Goal: Check status: Check status

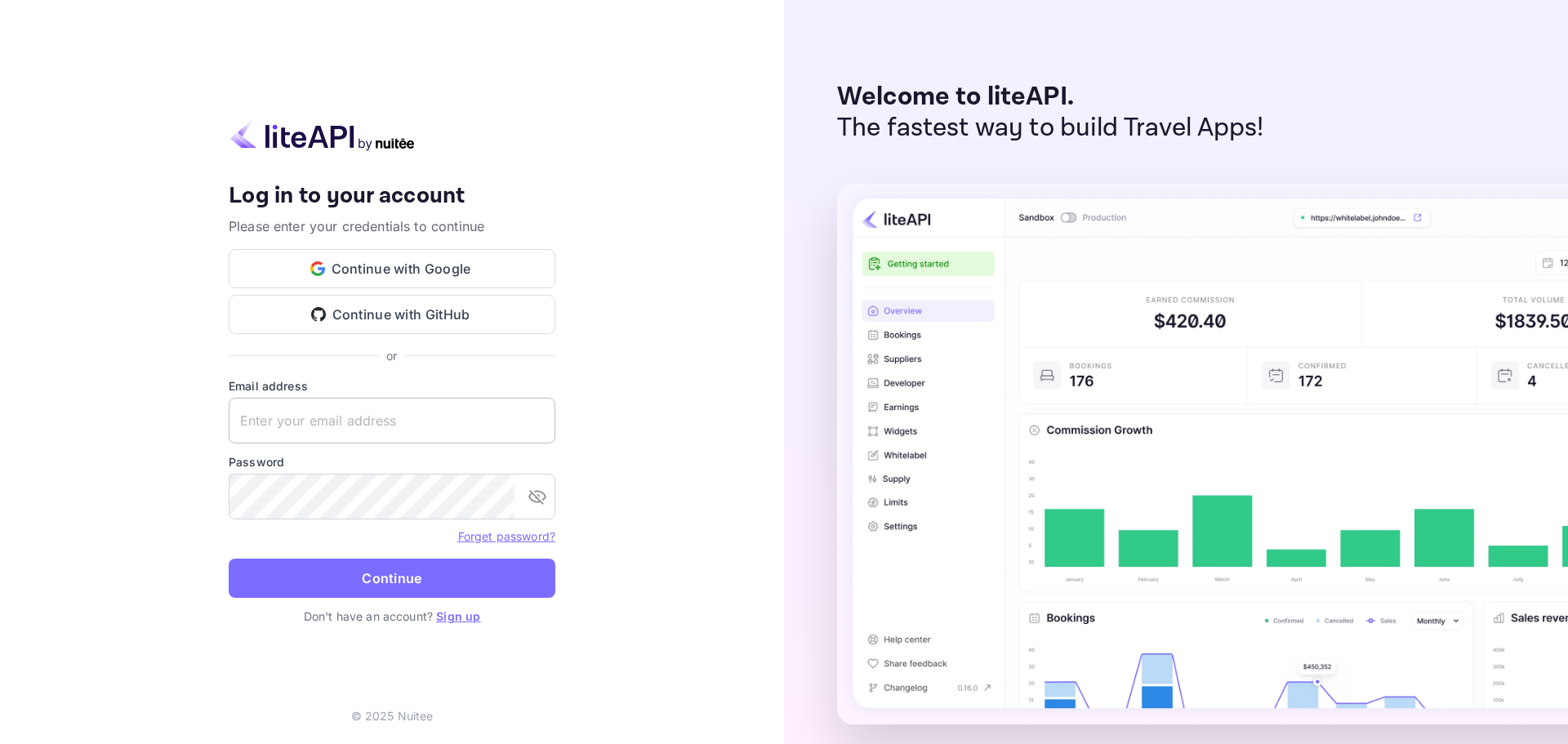
click at [340, 441] on input "text" at bounding box center [392, 420] width 327 height 45
click at [345, 427] on input "text" at bounding box center [392, 420] width 327 height 45
click at [312, 420] on input "text" at bounding box center [392, 420] width 327 height 45
paste input "services@withjoy.com"
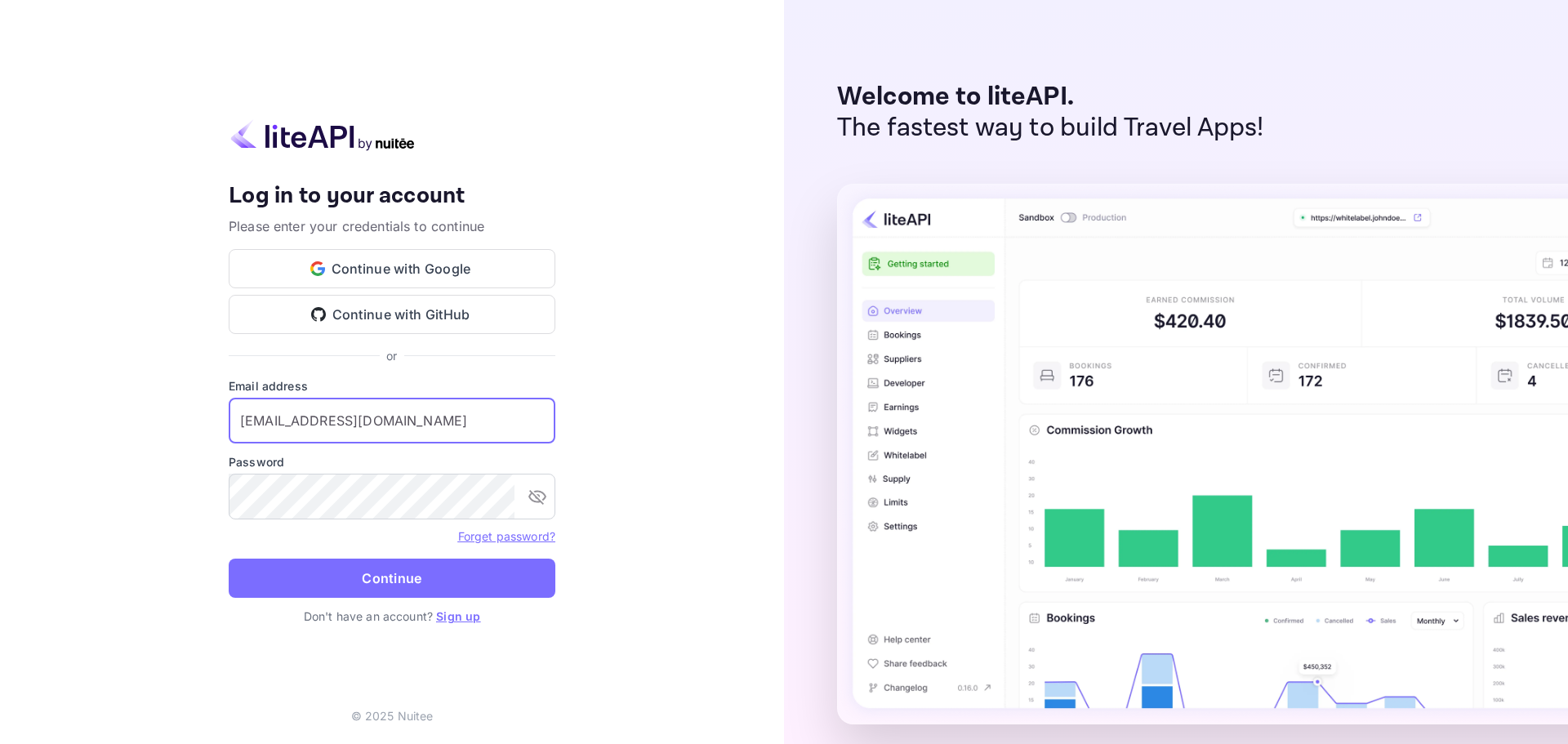
type input "services@withjoy.com"
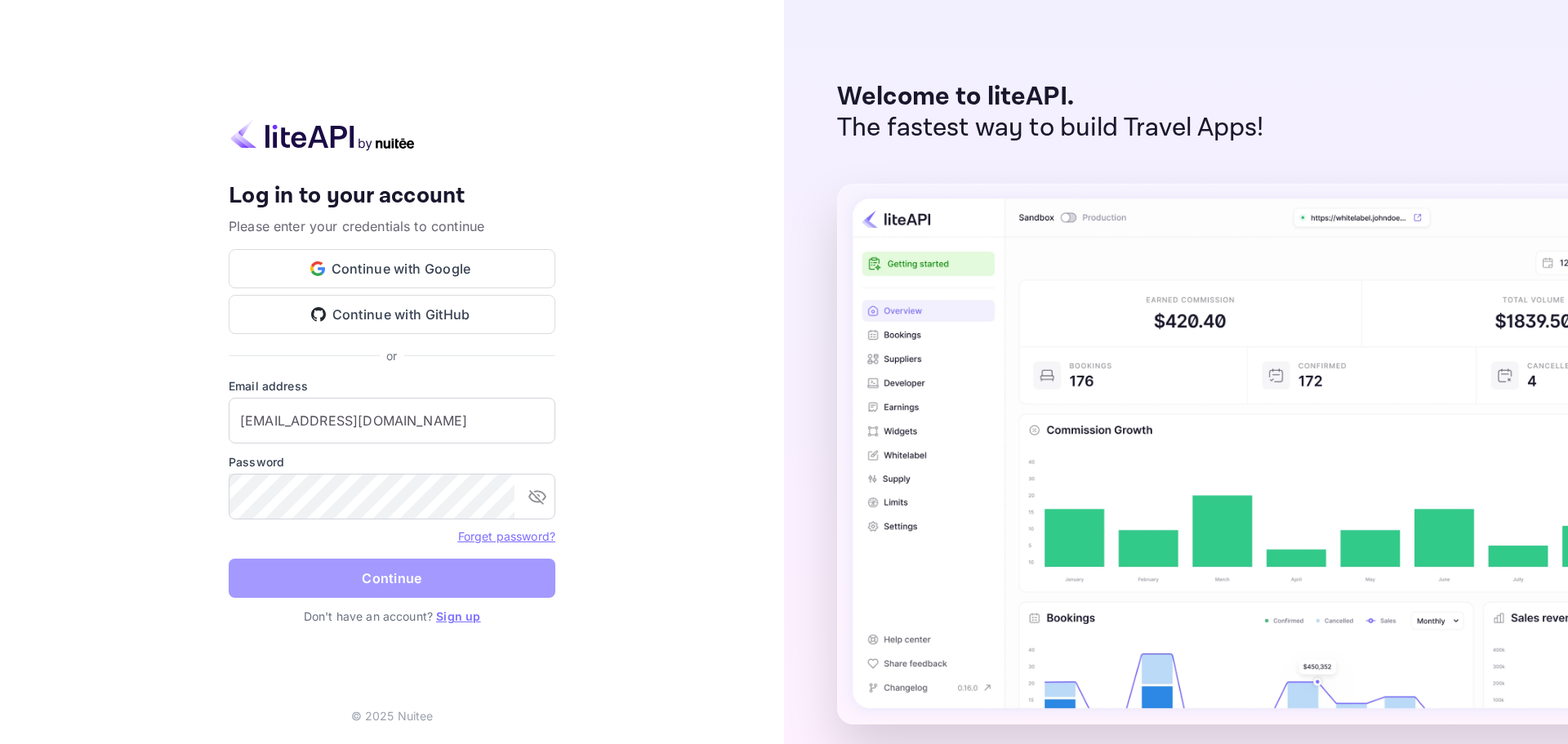
click at [388, 590] on button "Continue" at bounding box center [392, 579] width 327 height 40
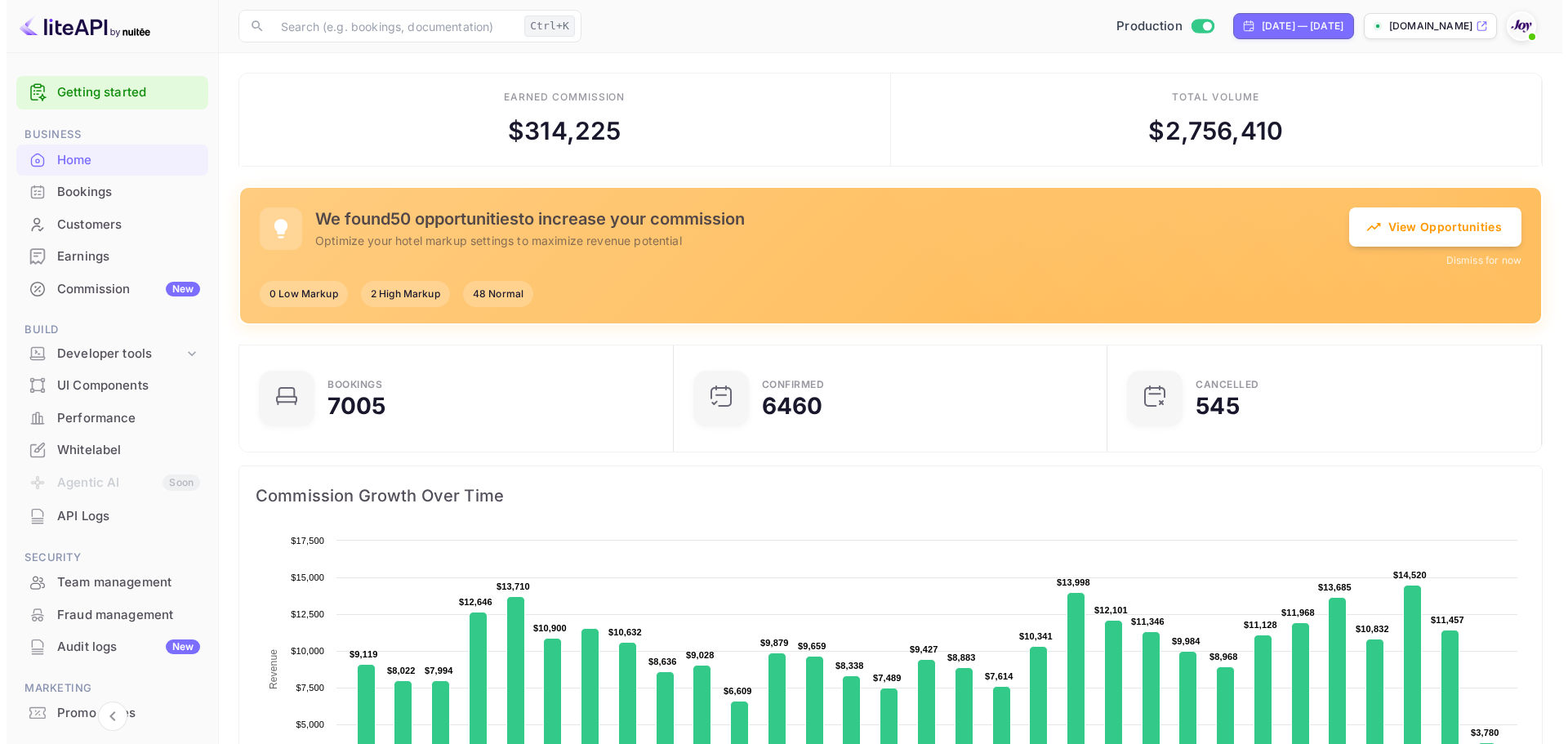
scroll to position [14, 14]
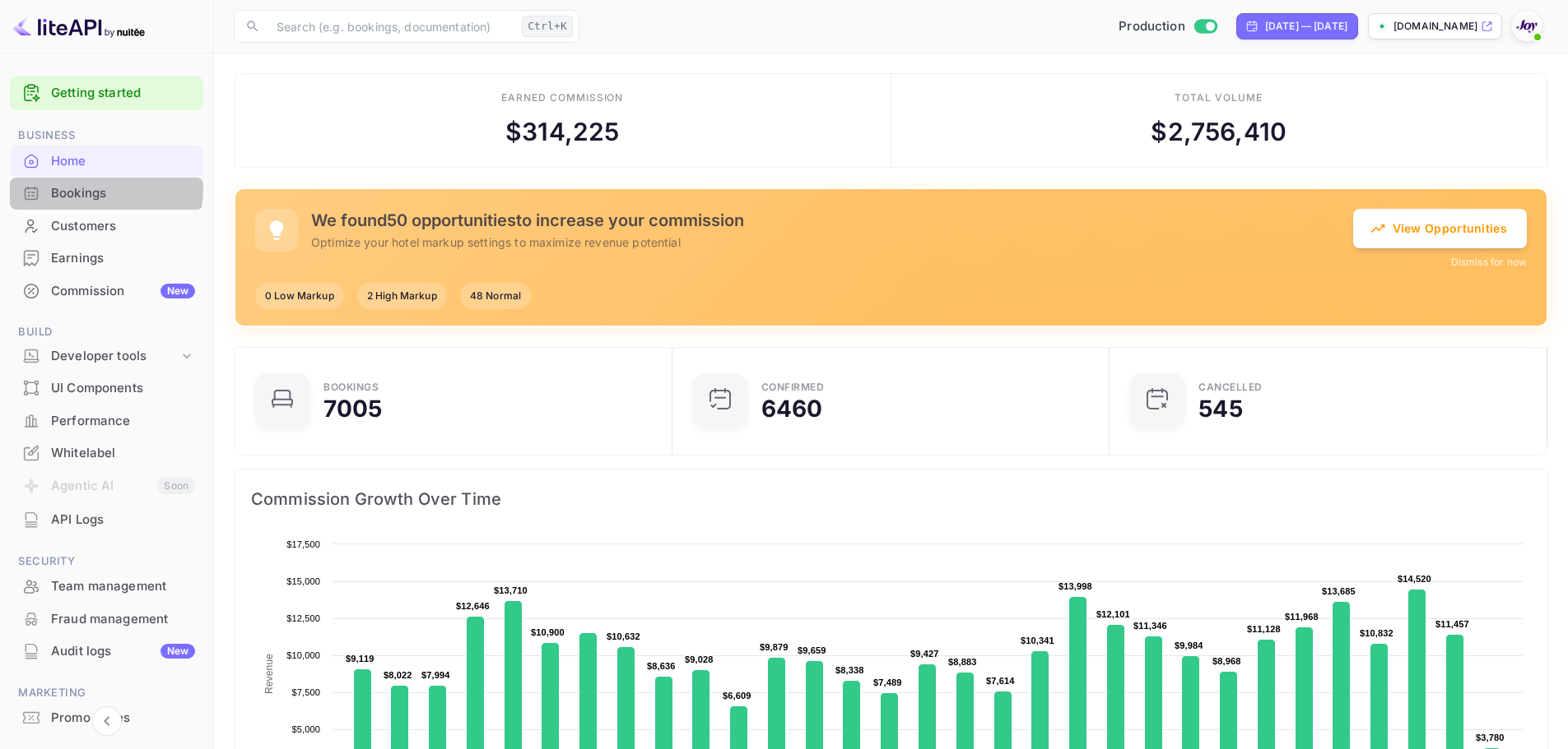
click at [85, 188] on div "Bookings" at bounding box center [123, 193] width 144 height 19
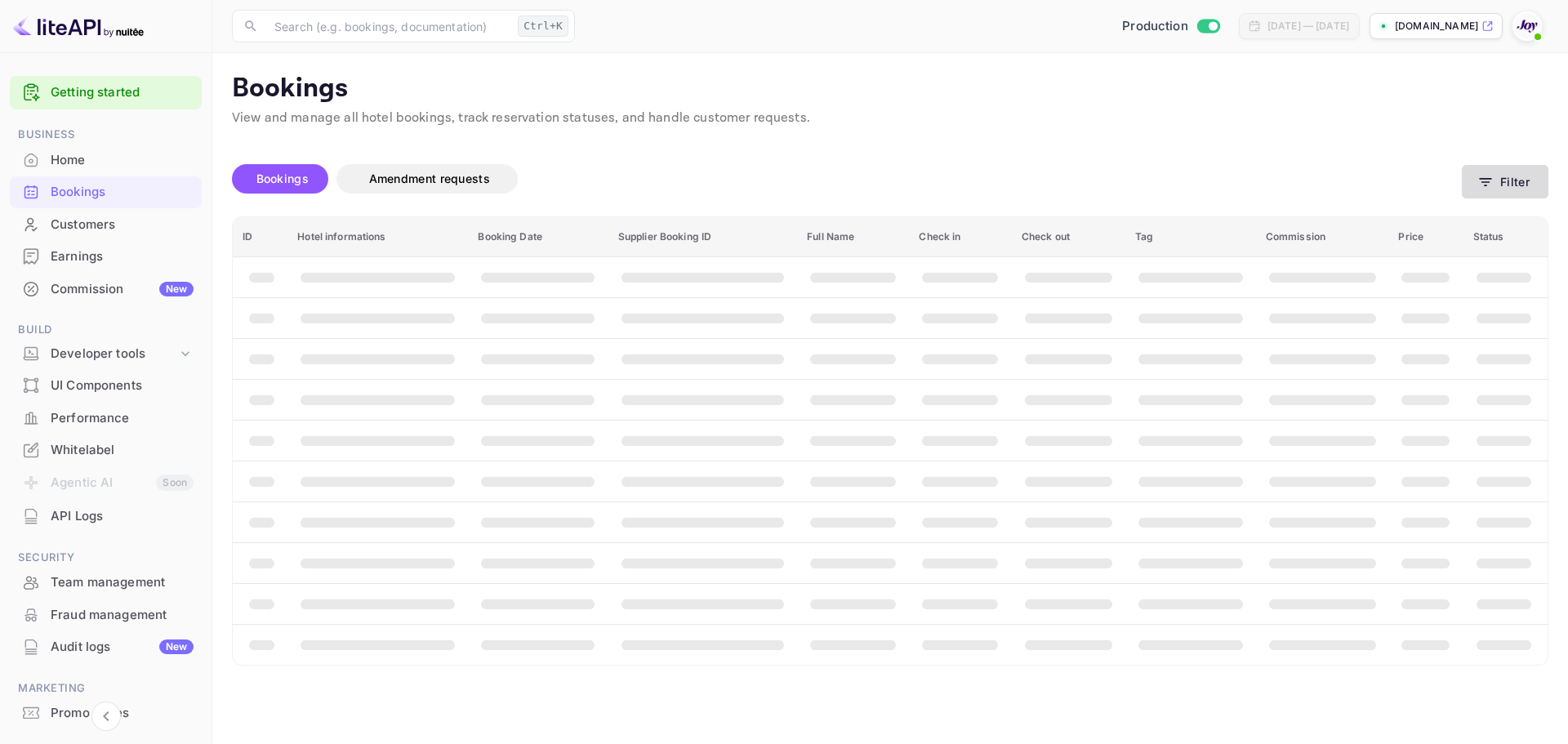
click at [1508, 186] on button "Filter" at bounding box center [1506, 182] width 87 height 34
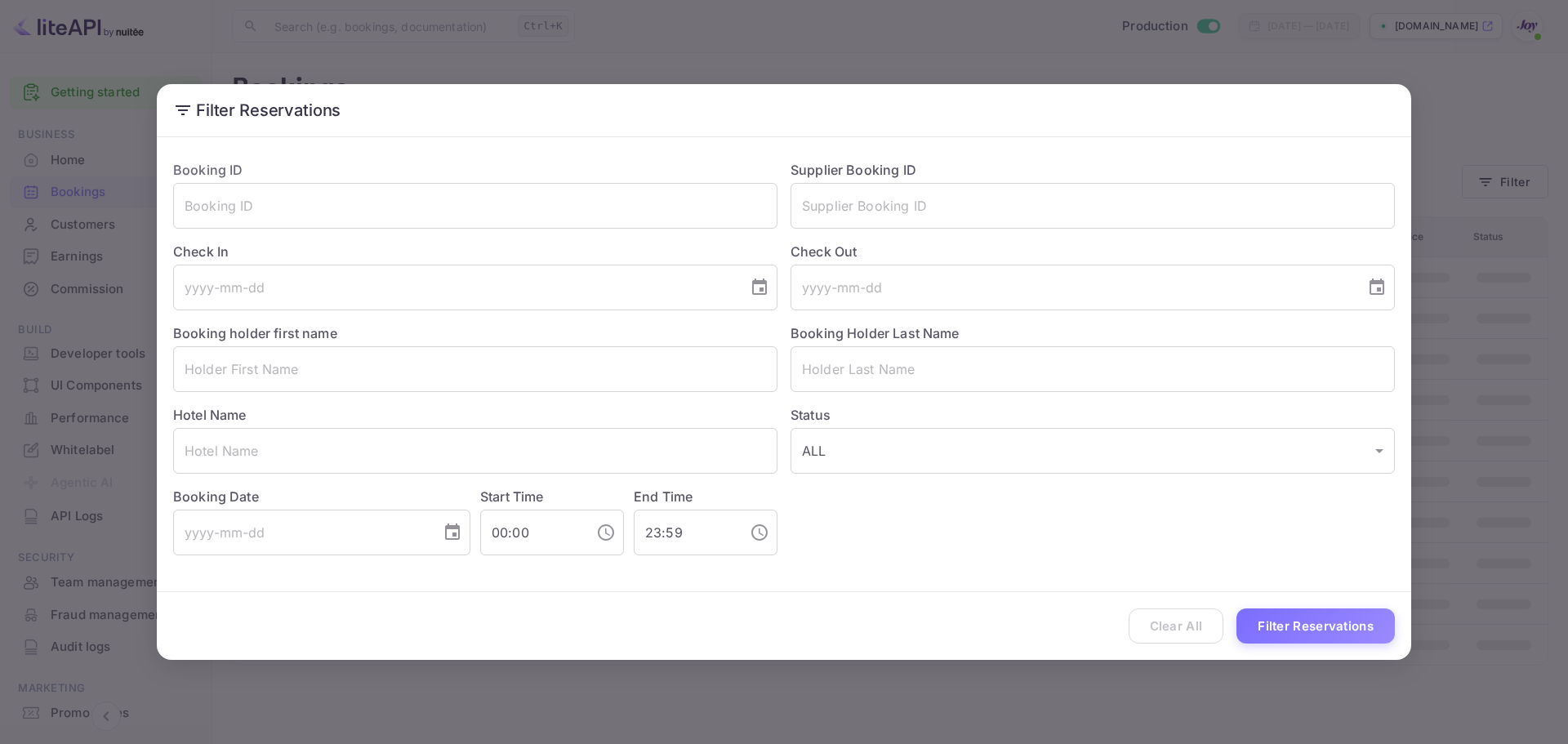
drag, startPoint x: 863, startPoint y: 271, endPoint x: 861, endPoint y: 259, distance: 12.2
click at [861, 268] on input "tel" at bounding box center [1072, 287] width 564 height 45
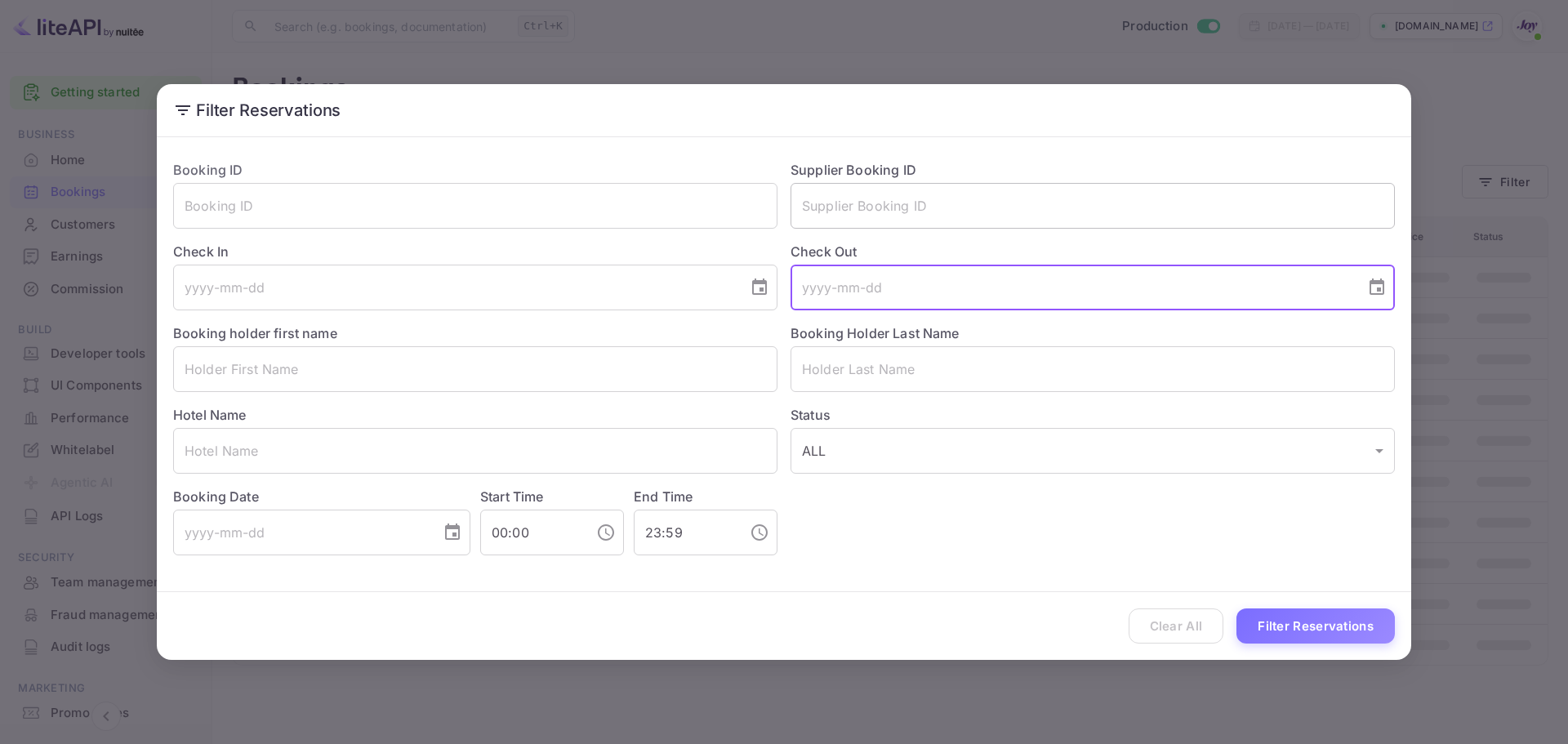
click at [888, 210] on input "text" at bounding box center [1092, 205] width 605 height 45
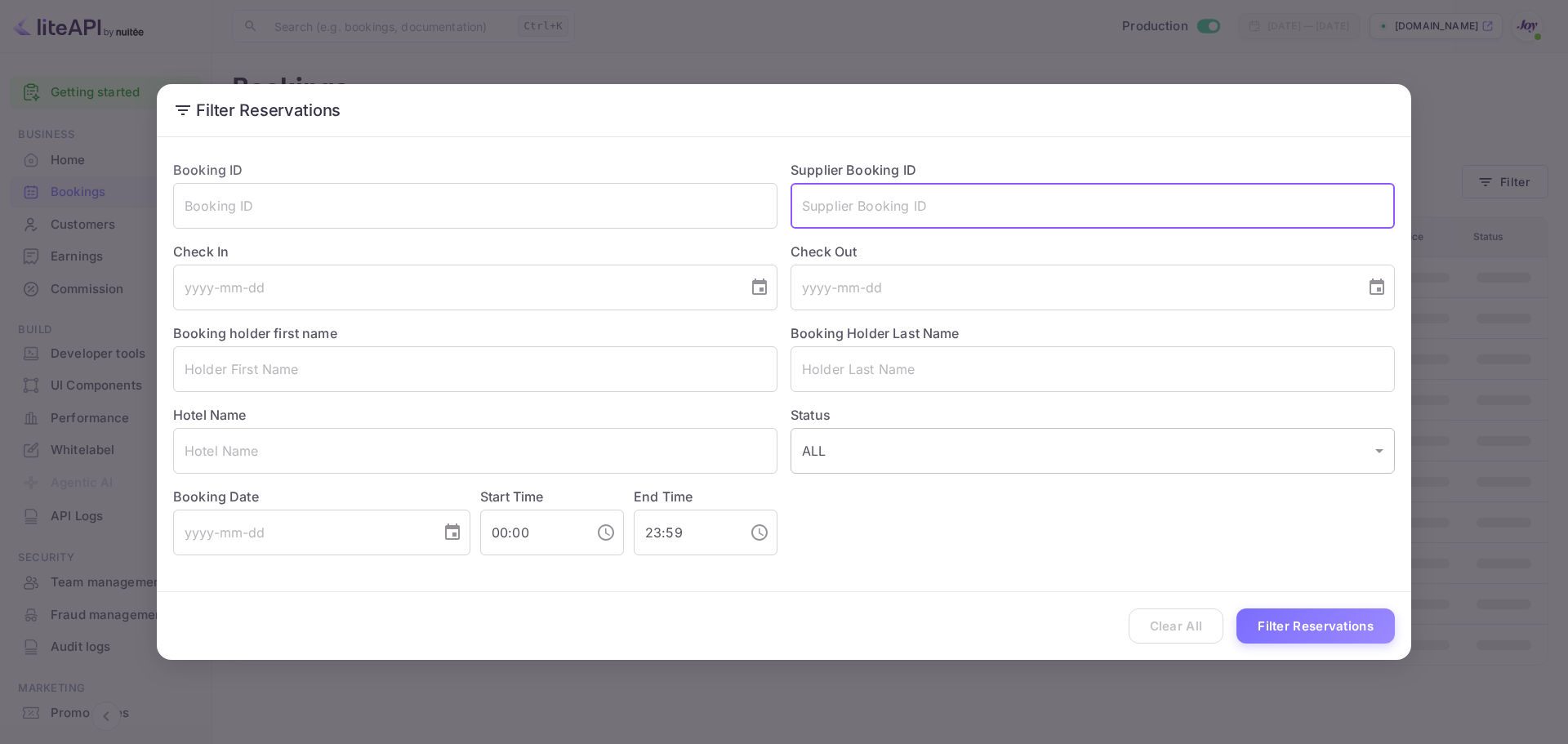
paste input ": 8348967"
click at [808, 207] on input ": 8348967" at bounding box center [1092, 205] width 605 height 45
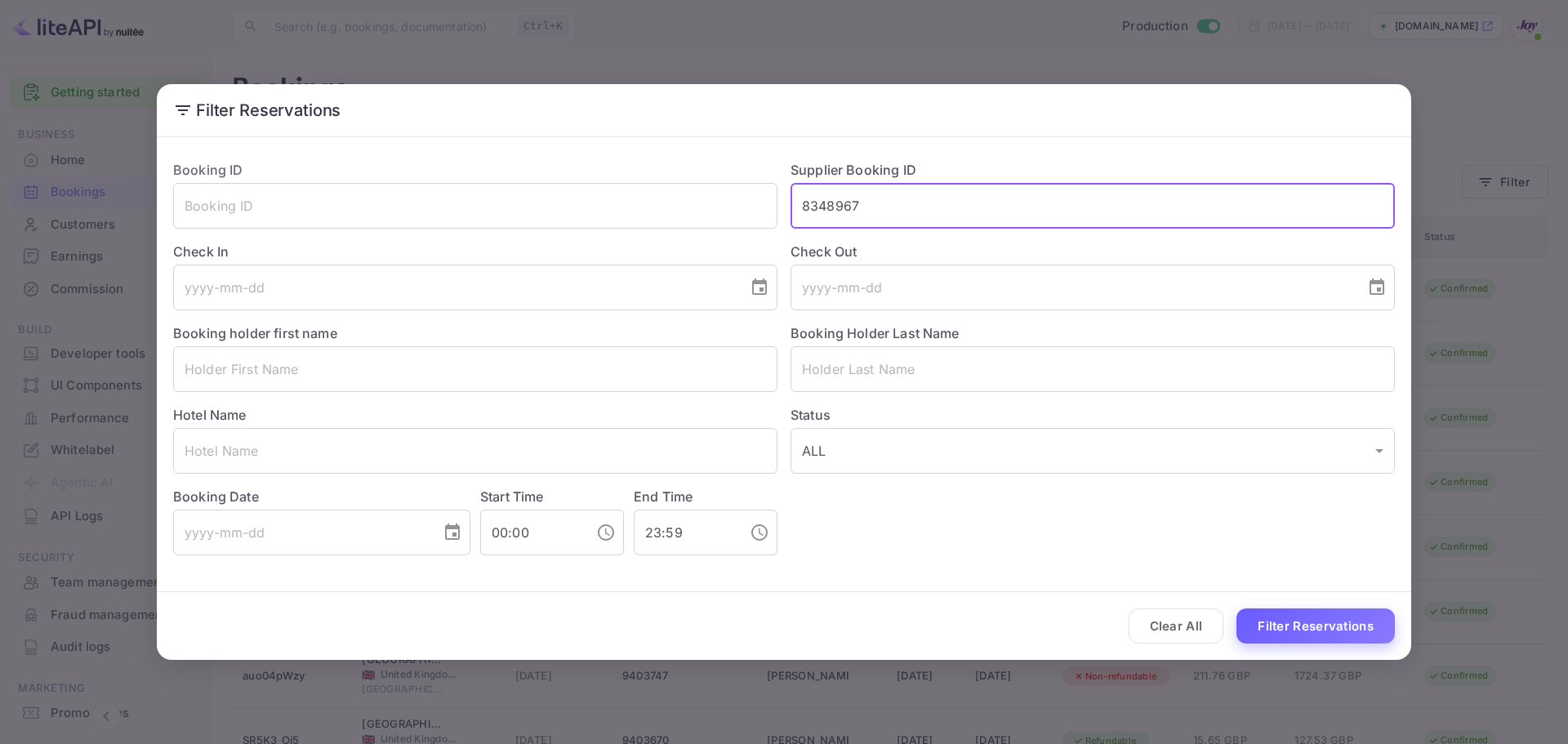
type input "8348967"
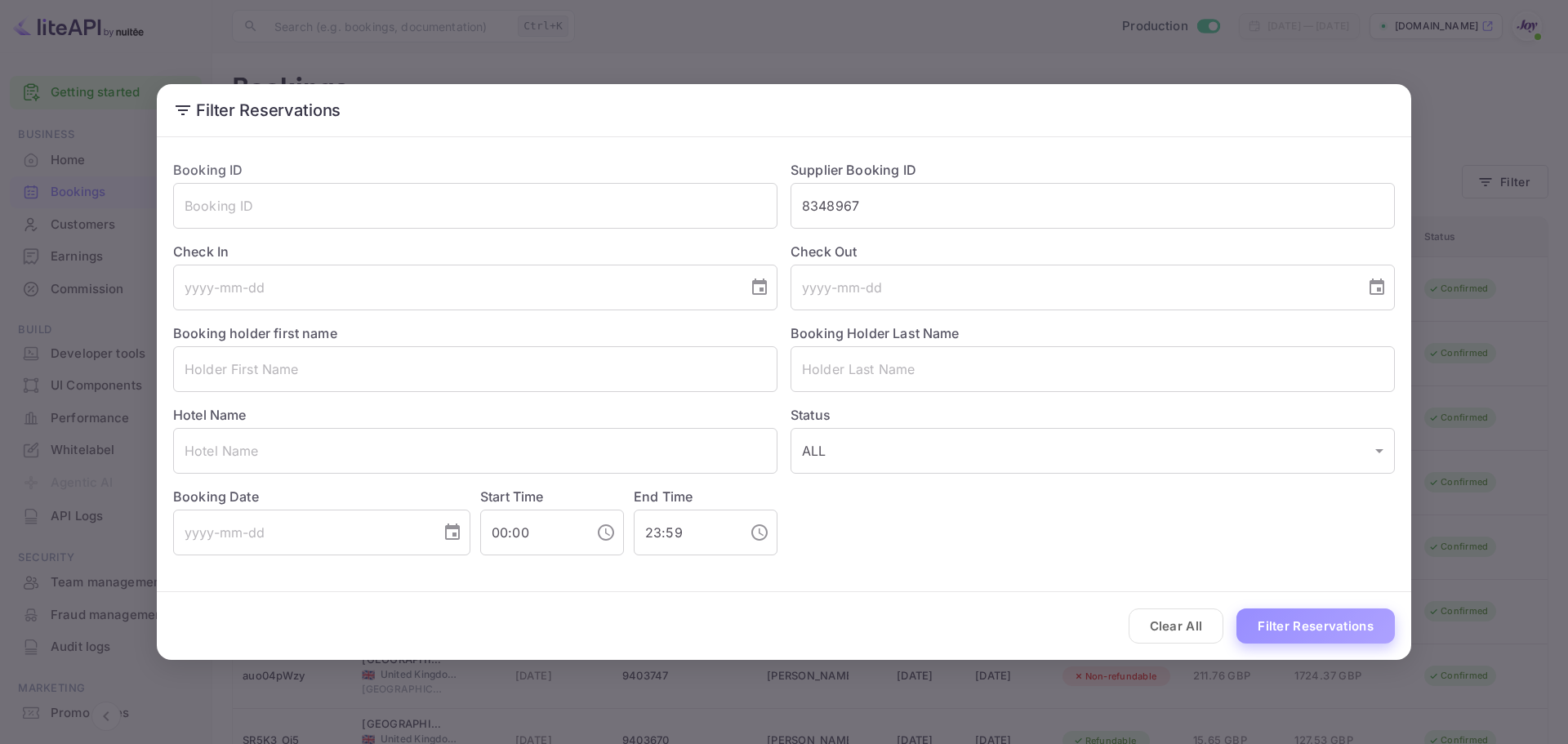
click at [1287, 628] on button "Filter Reservations" at bounding box center [1316, 626] width 159 height 35
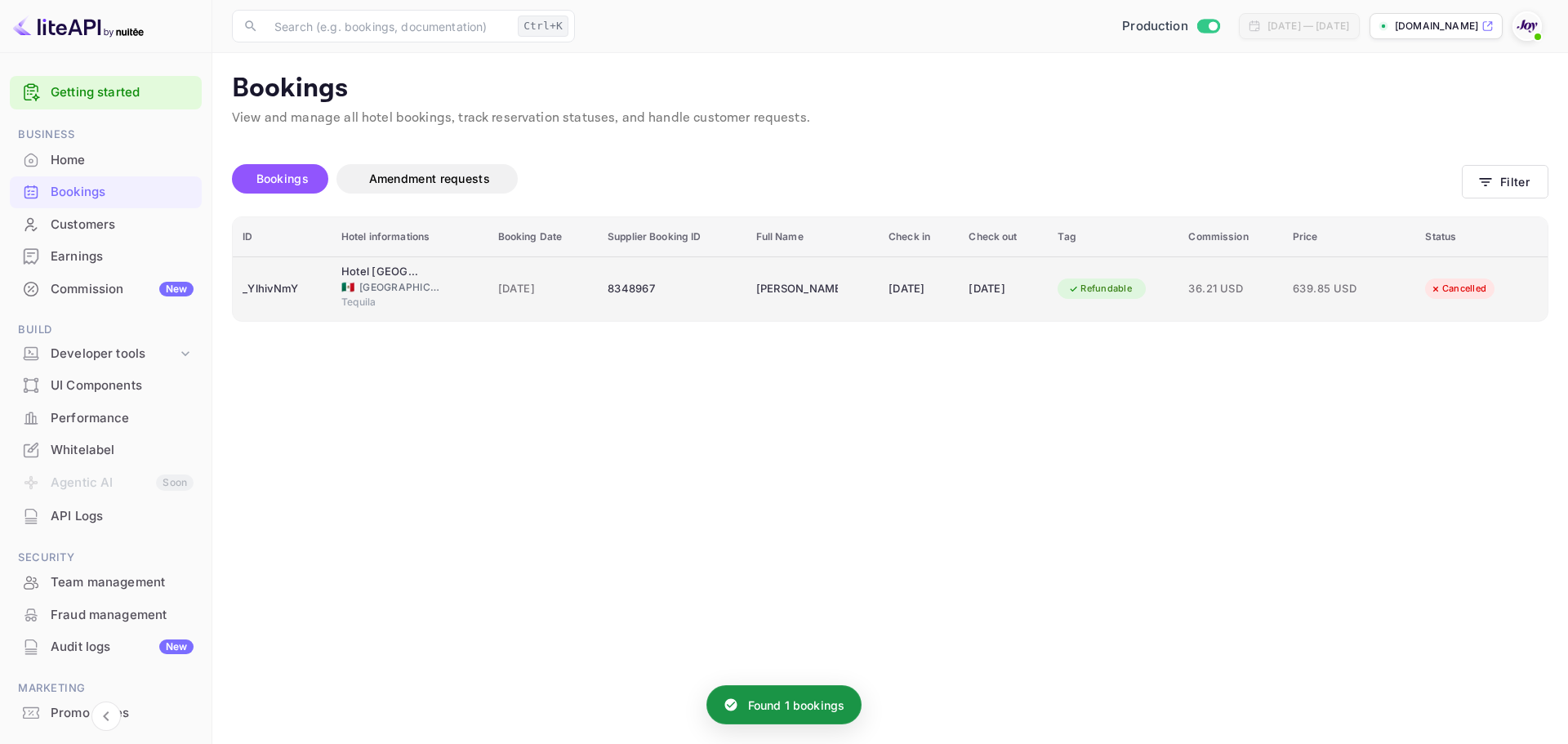
click at [313, 304] on td "_YlhivNmY" at bounding box center [282, 288] width 99 height 65
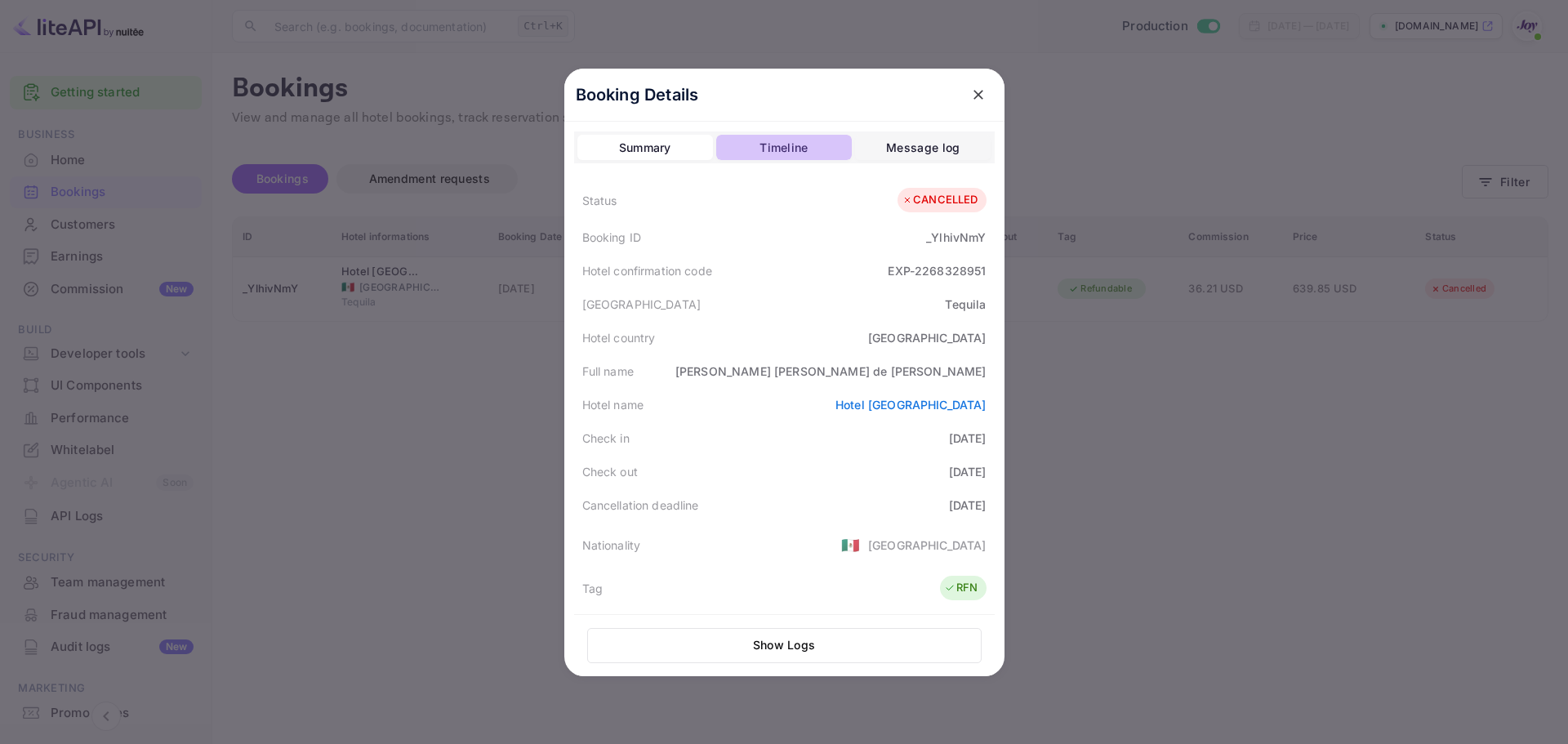
click at [796, 154] on div "Timeline" at bounding box center [784, 148] width 48 height 19
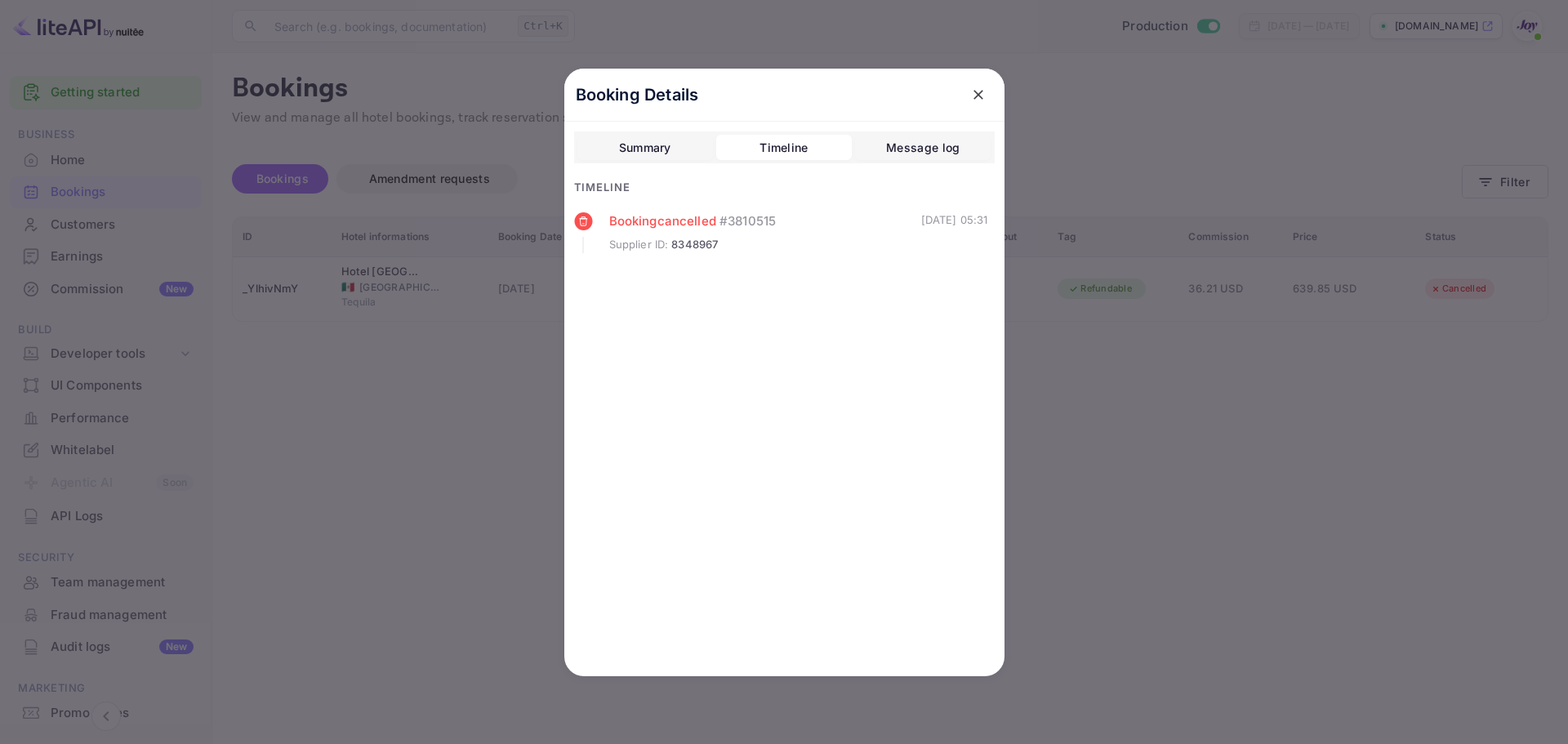
click at [650, 148] on div "Summary" at bounding box center [645, 148] width 52 height 19
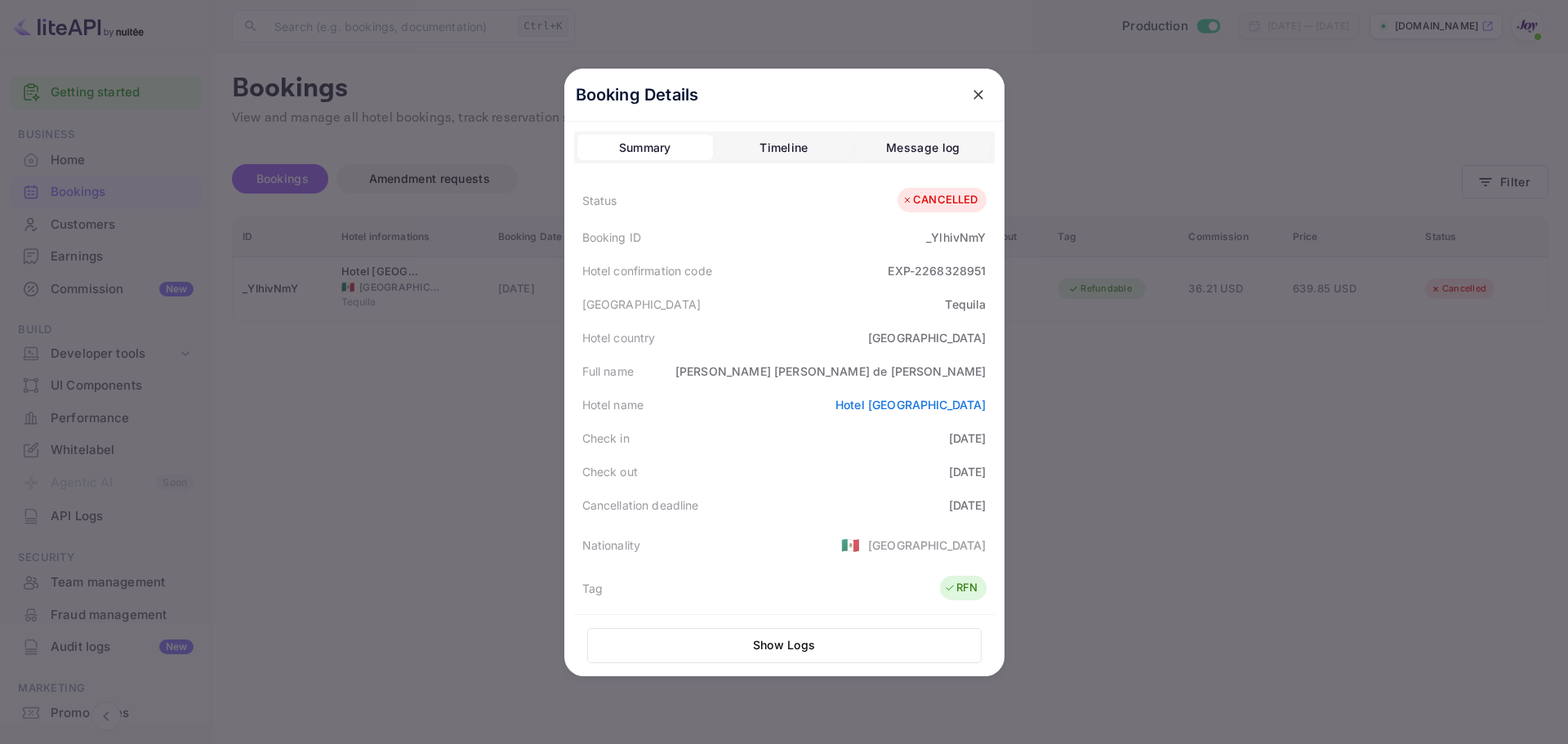
click at [1145, 391] on div at bounding box center [784, 372] width 1568 height 744
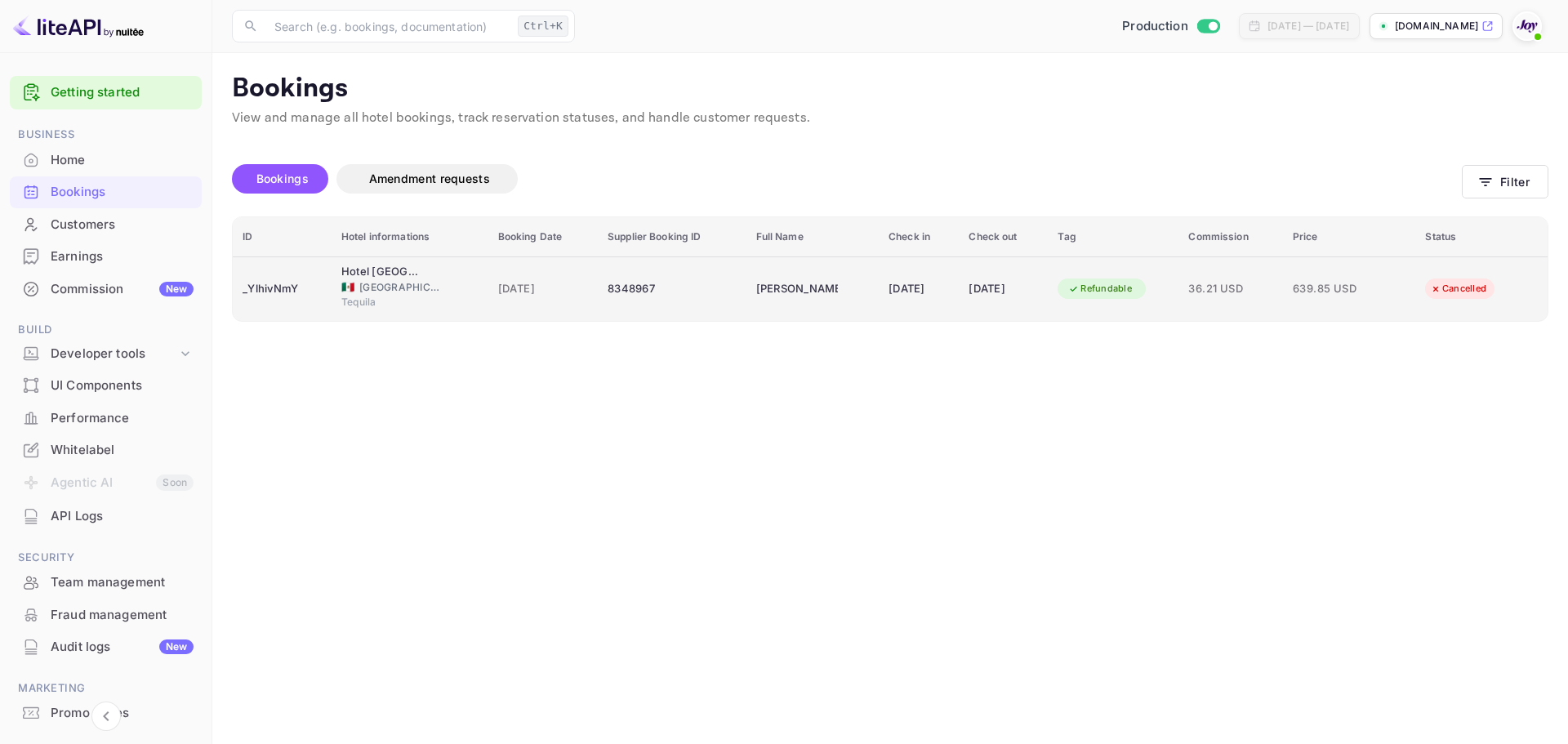
click at [889, 297] on div "19 Sep 2025" at bounding box center [919, 288] width 60 height 26
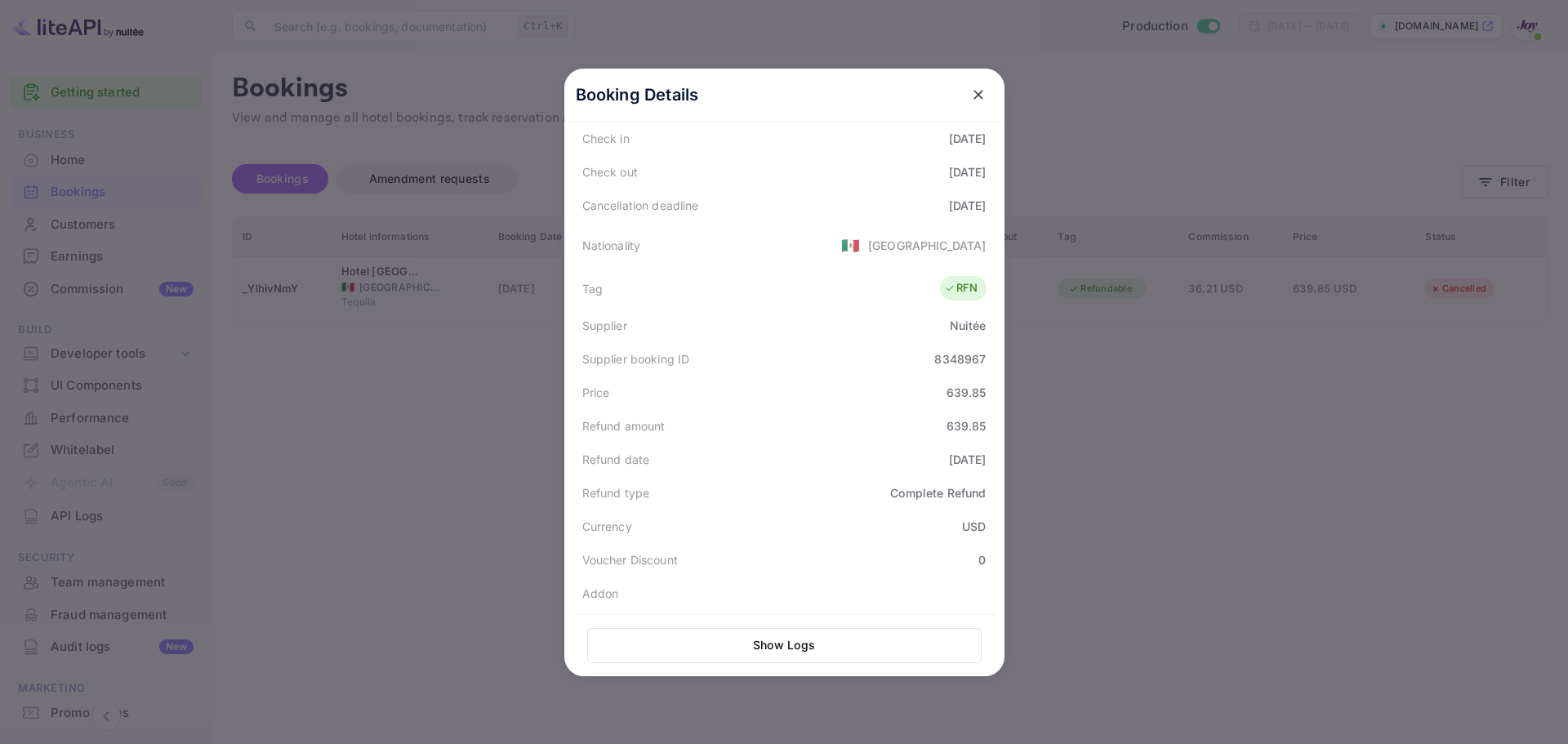
scroll to position [370, 0]
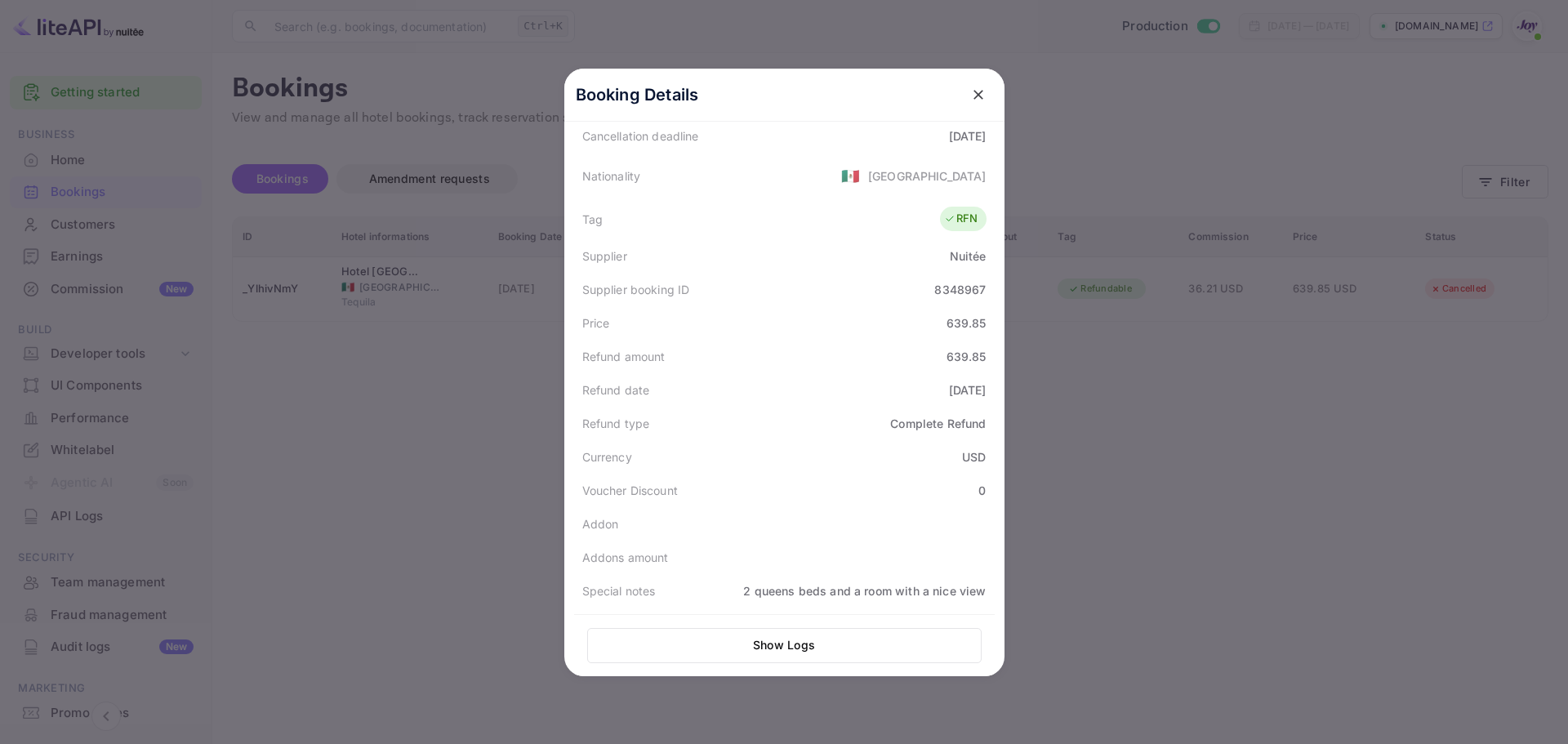
click at [917, 644] on button "Show Logs" at bounding box center [784, 645] width 395 height 35
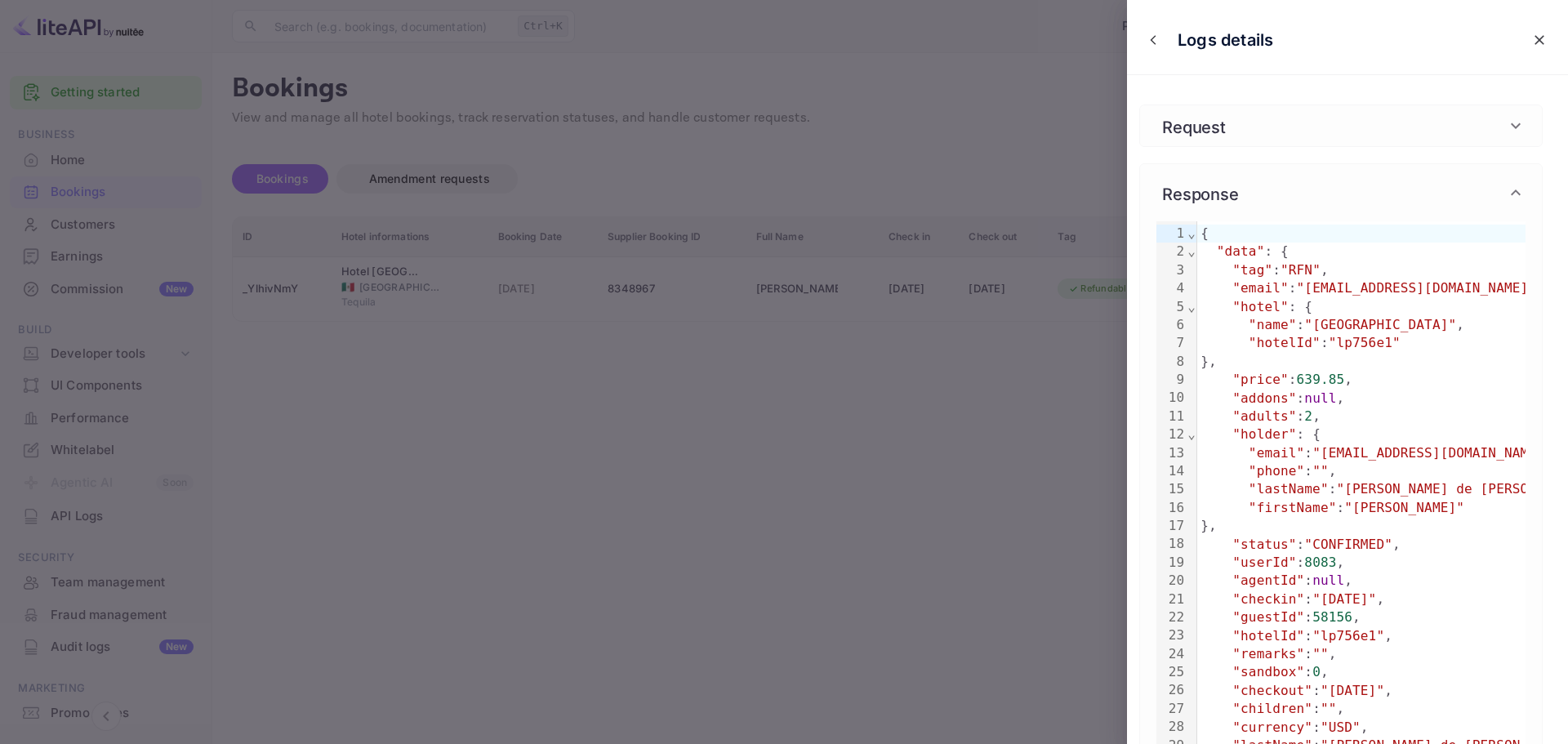
drag, startPoint x: 916, startPoint y: 586, endPoint x: 912, endPoint y: 577, distance: 9.8
click at [916, 585] on div at bounding box center [784, 372] width 1568 height 744
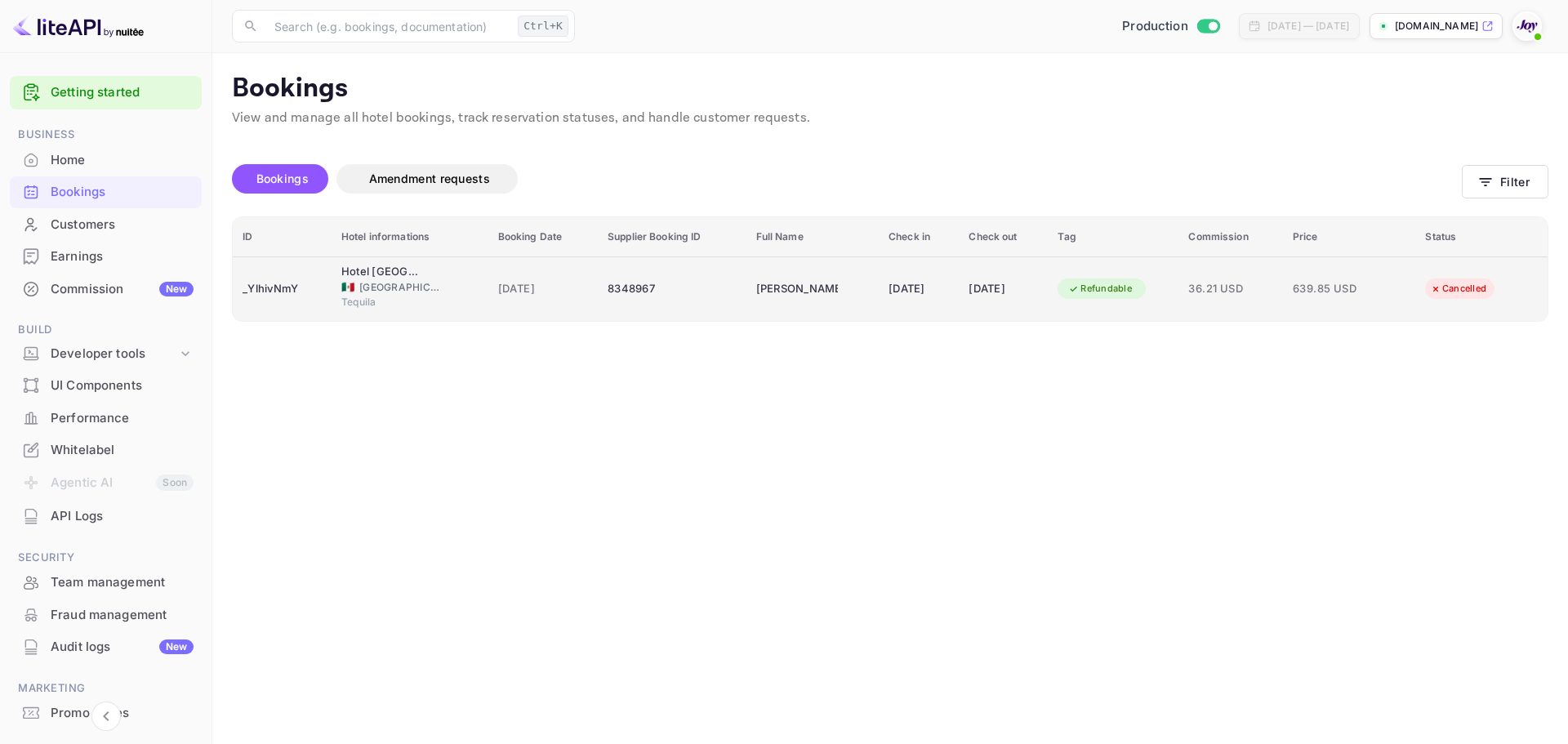
click at [938, 309] on td "19 Sep 2025" at bounding box center [919, 288] width 80 height 65
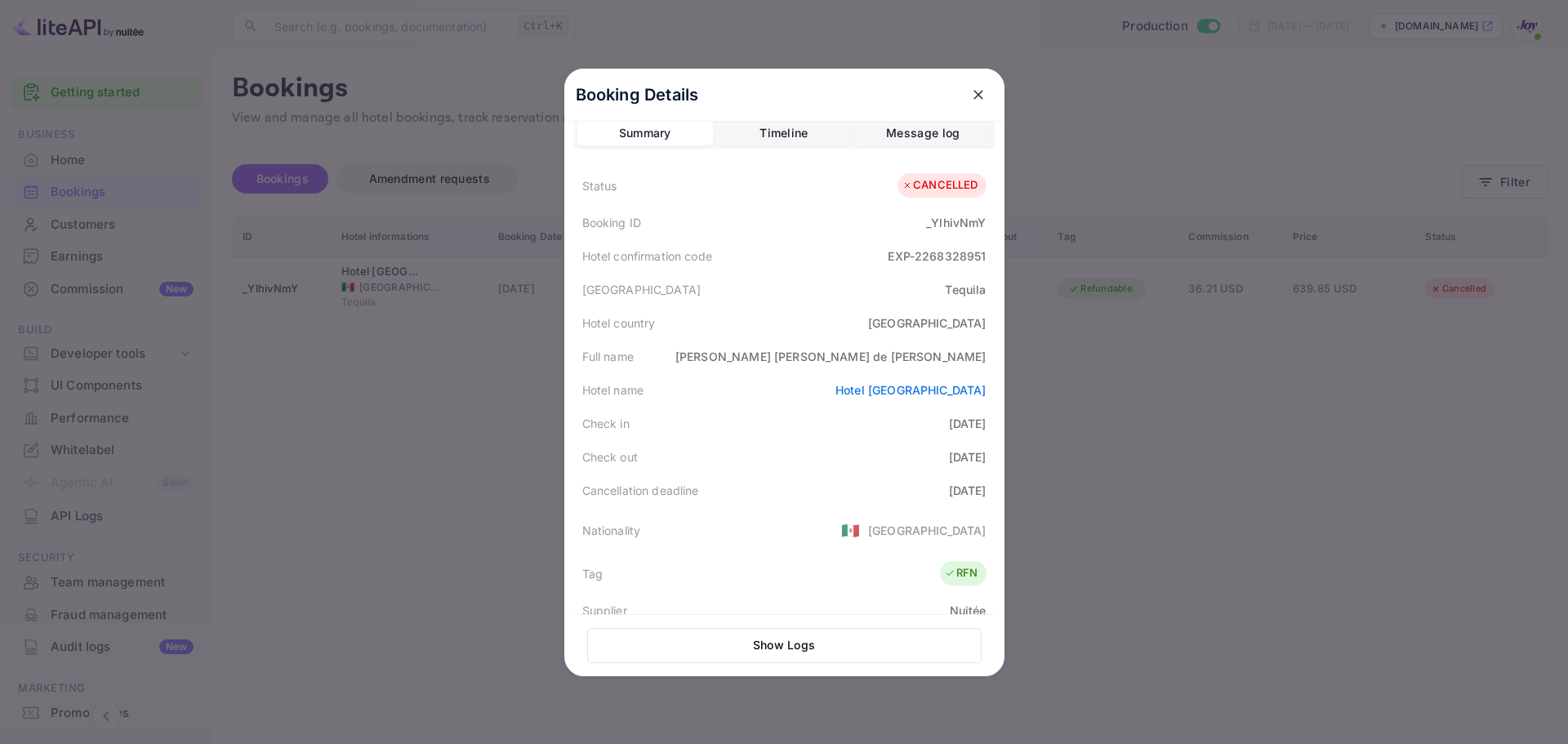
scroll to position [0, 0]
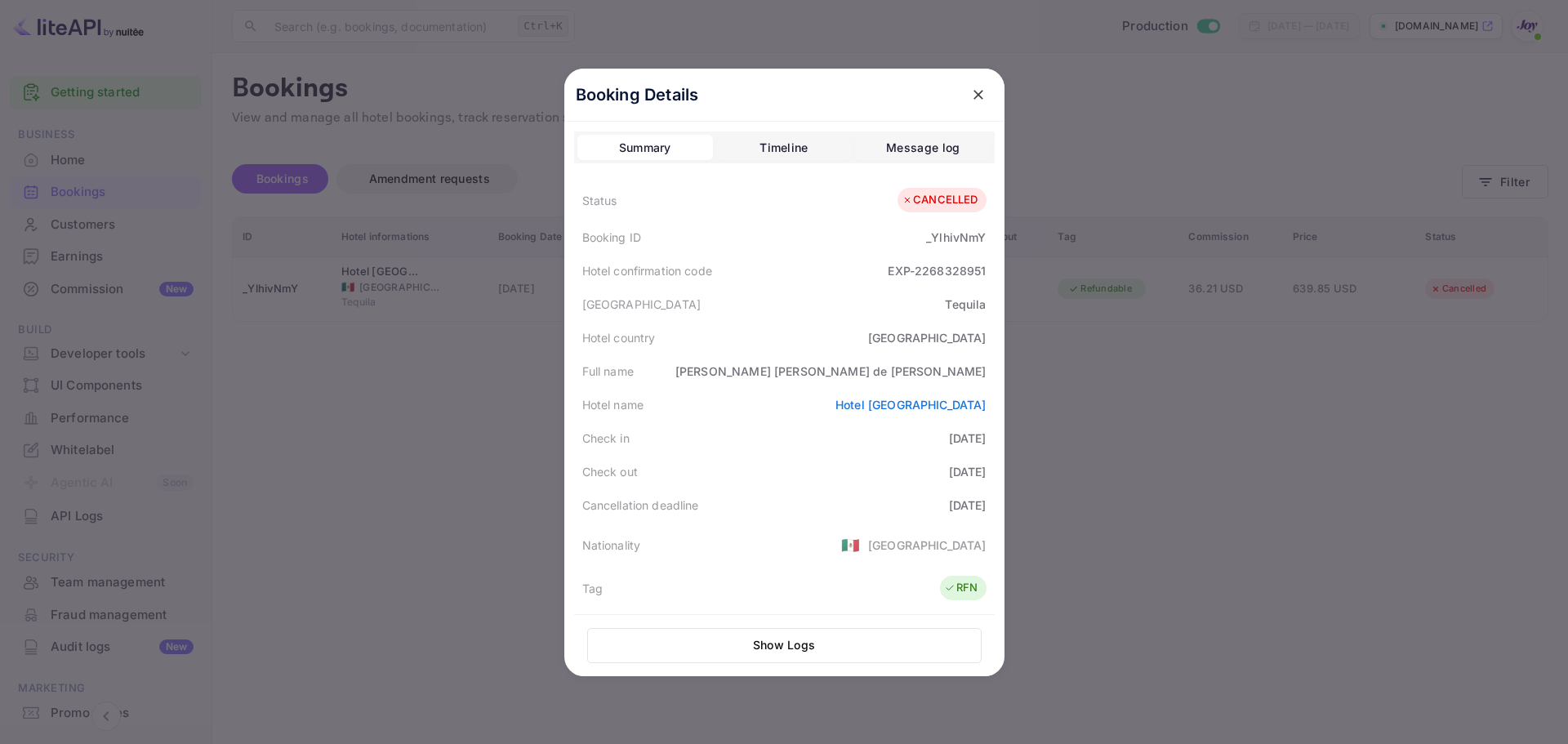
click at [974, 92] on icon "close" at bounding box center [979, 95] width 10 height 10
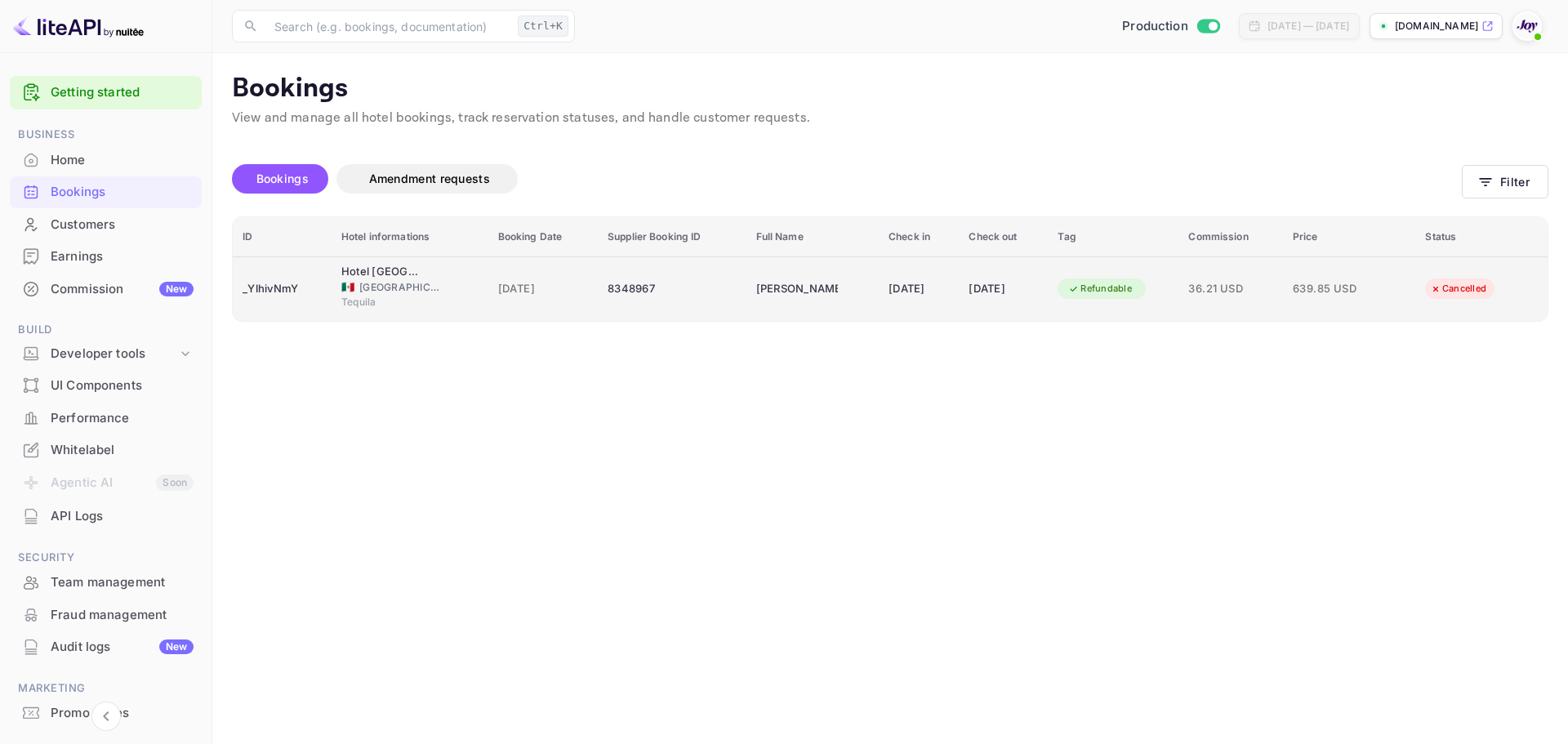
click at [443, 284] on div "🇲🇽 Mexico" at bounding box center [410, 287] width 137 height 15
